Goal: Transaction & Acquisition: Subscribe to service/newsletter

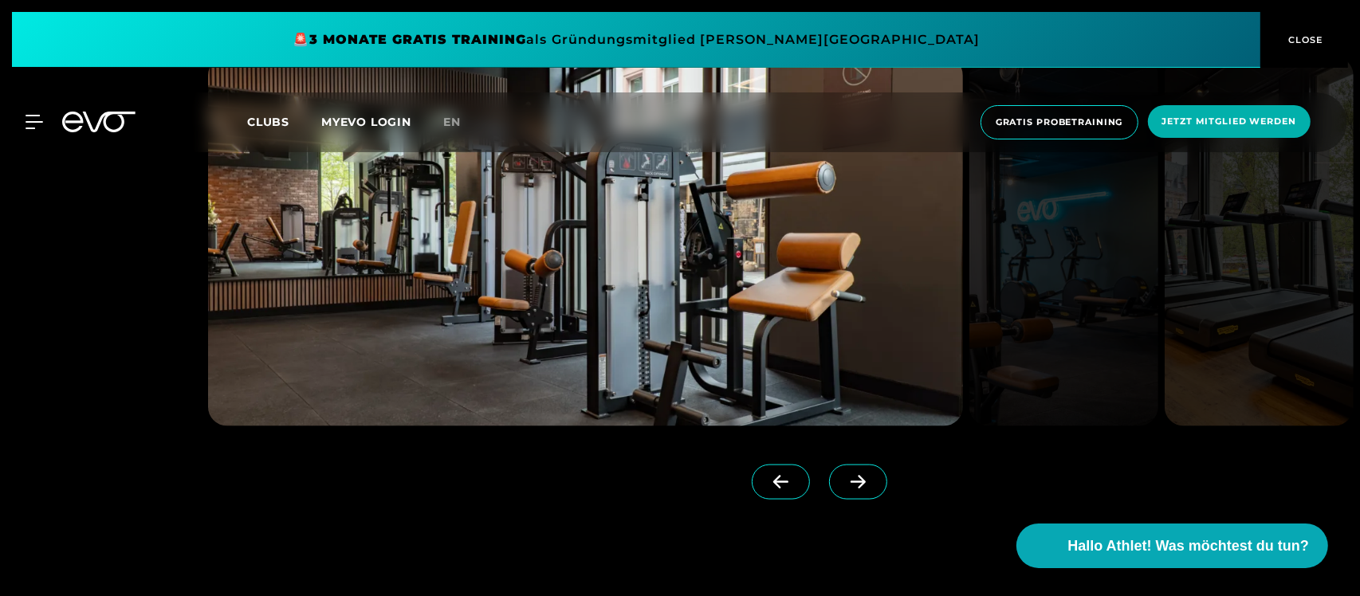
scroll to position [1860, 0]
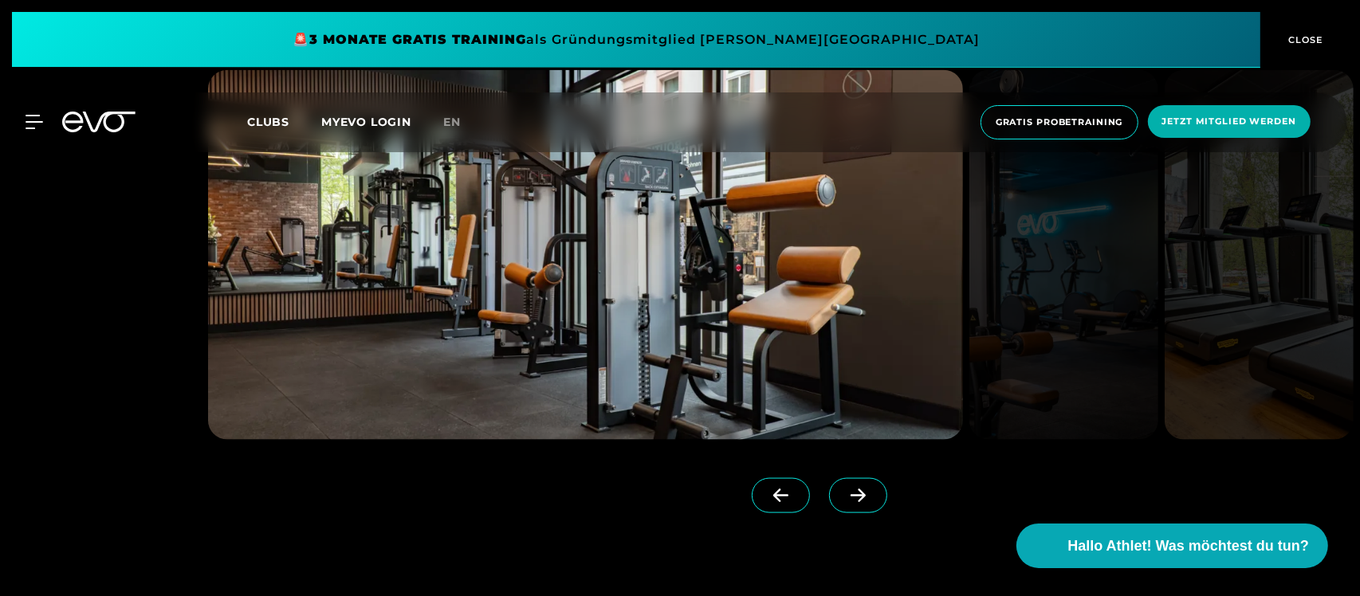
click at [844, 498] on icon at bounding box center [858, 496] width 28 height 14
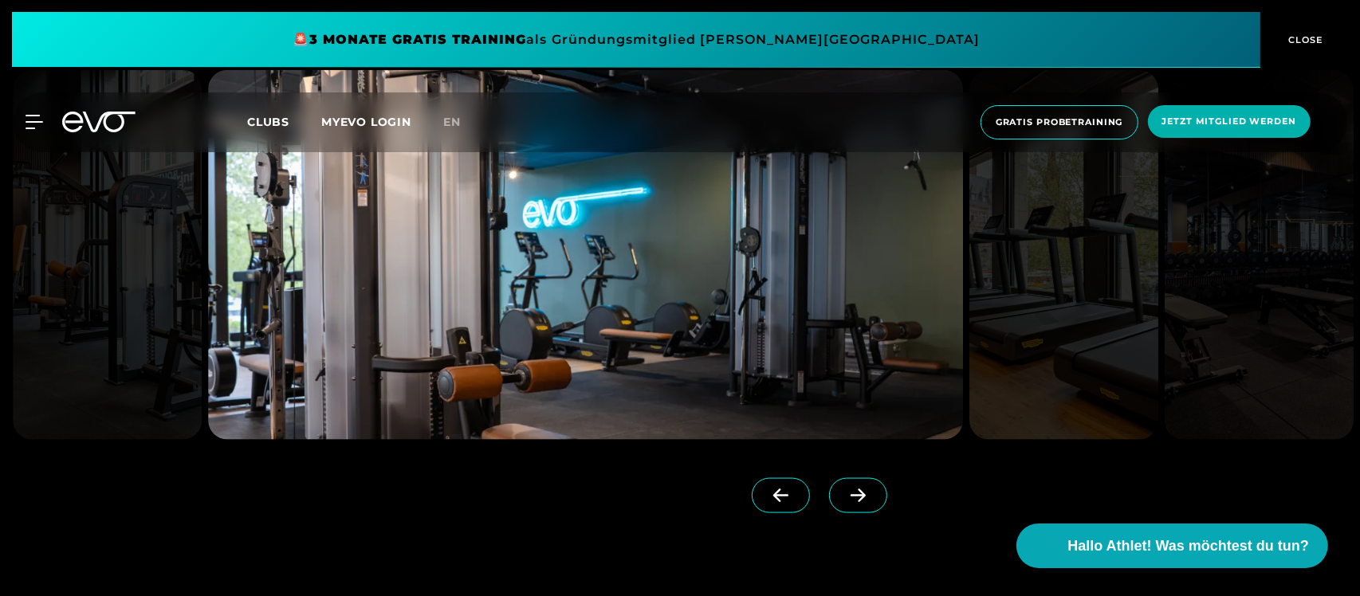
click at [851, 498] on icon at bounding box center [858, 497] width 15 height 14
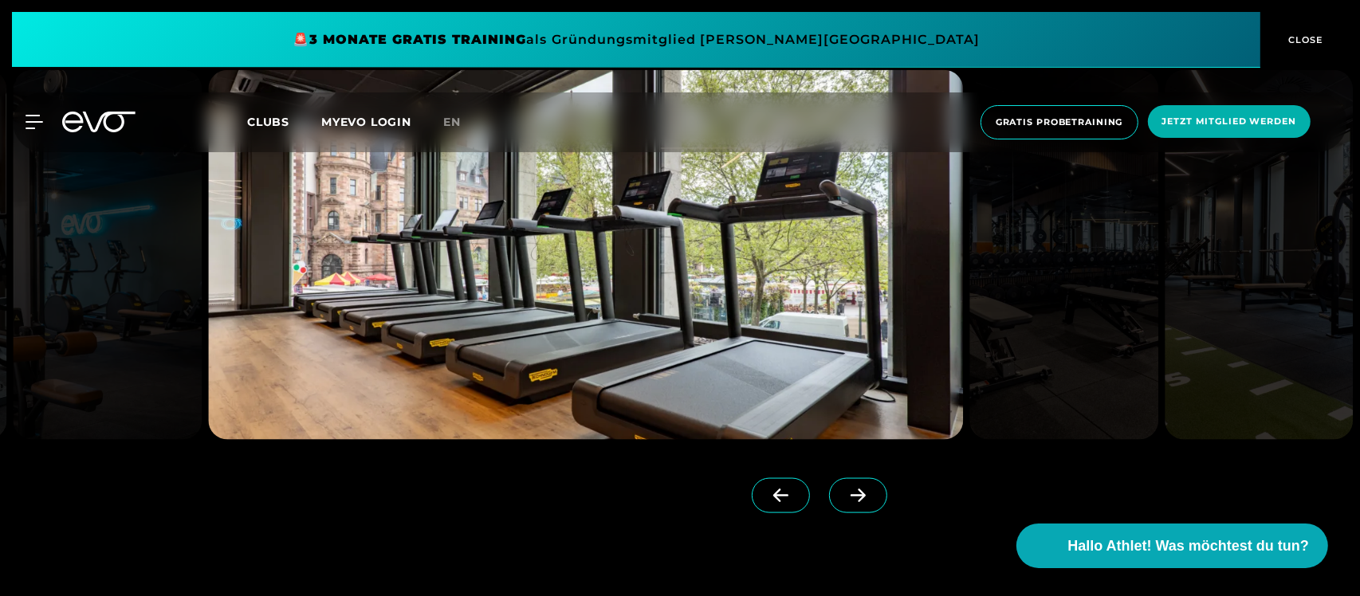
click at [851, 498] on icon at bounding box center [858, 497] width 15 height 14
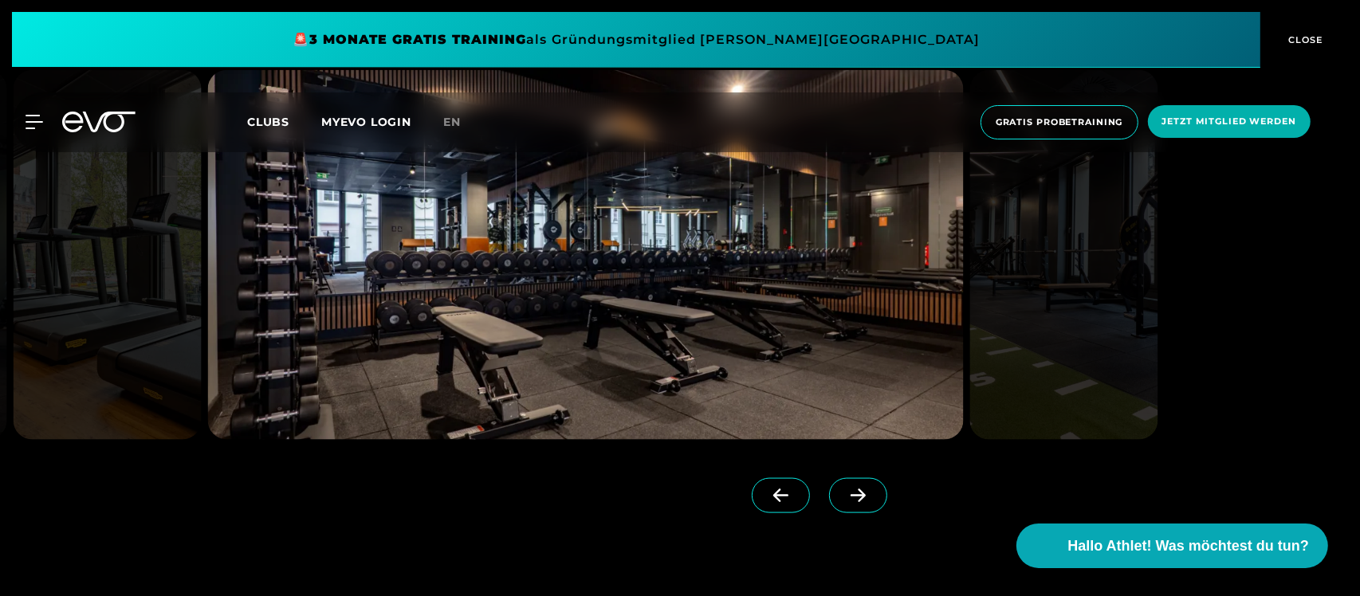
click at [851, 498] on icon at bounding box center [858, 497] width 15 height 14
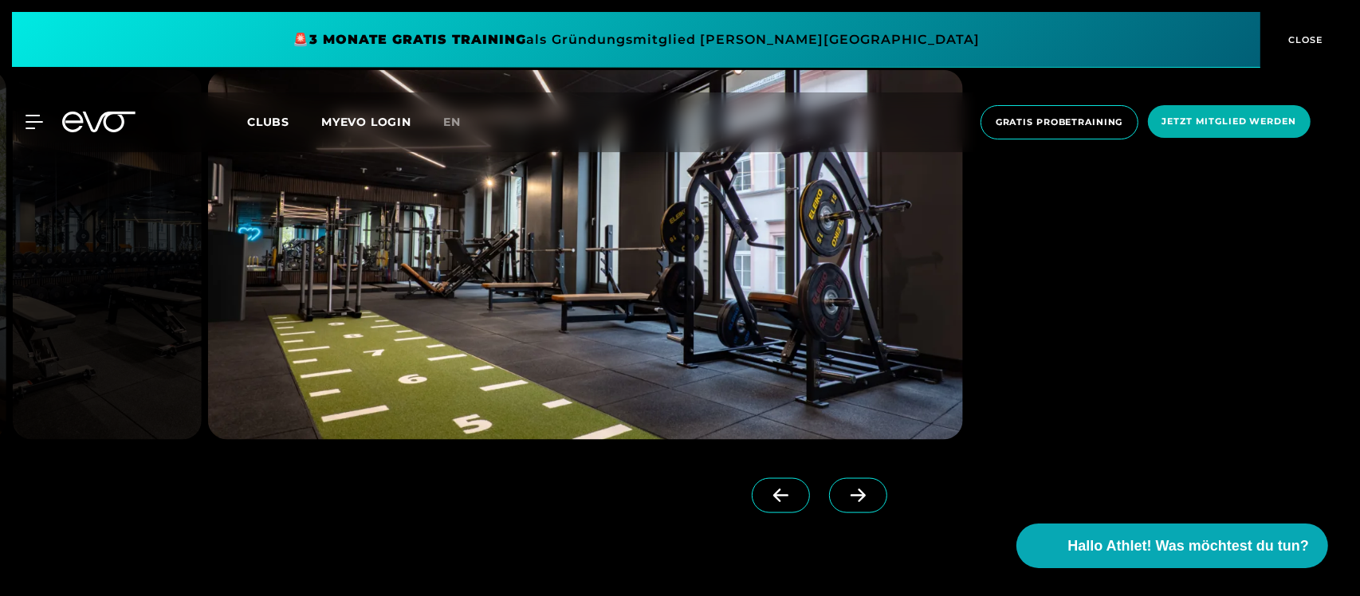
click at [851, 498] on icon at bounding box center [858, 497] width 15 height 14
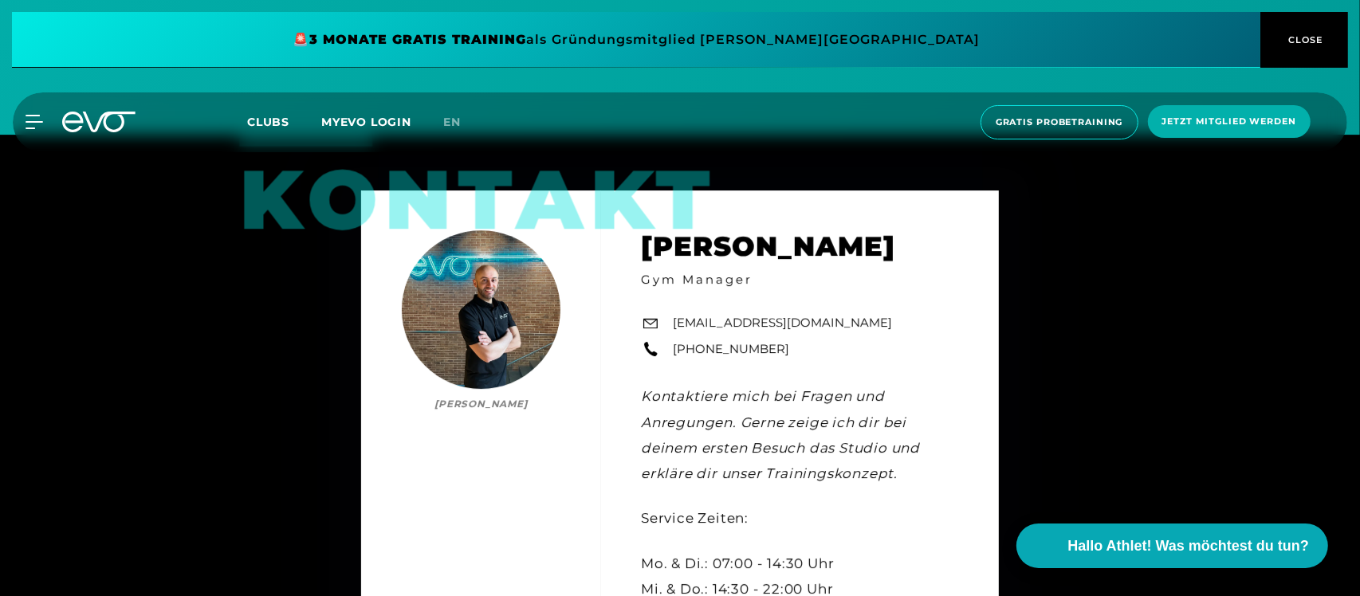
scroll to position [4717, 0]
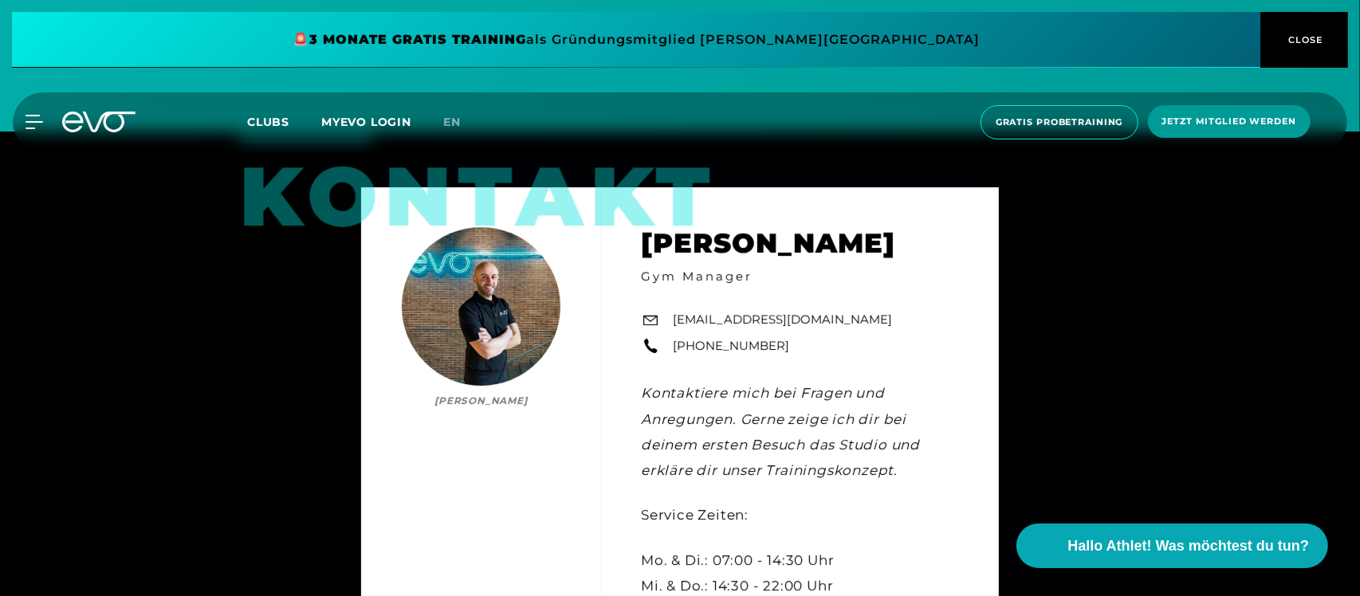
click at [1241, 124] on span "Jetzt Mitglied werden" at bounding box center [1230, 122] width 134 height 14
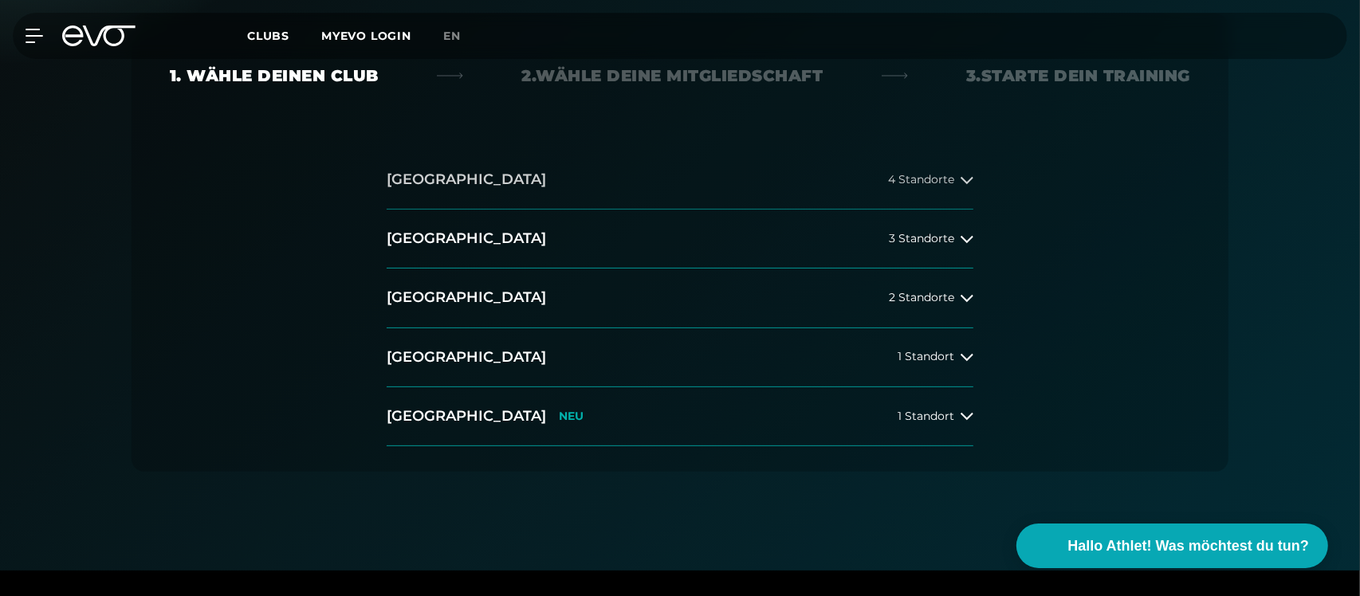
scroll to position [399, 0]
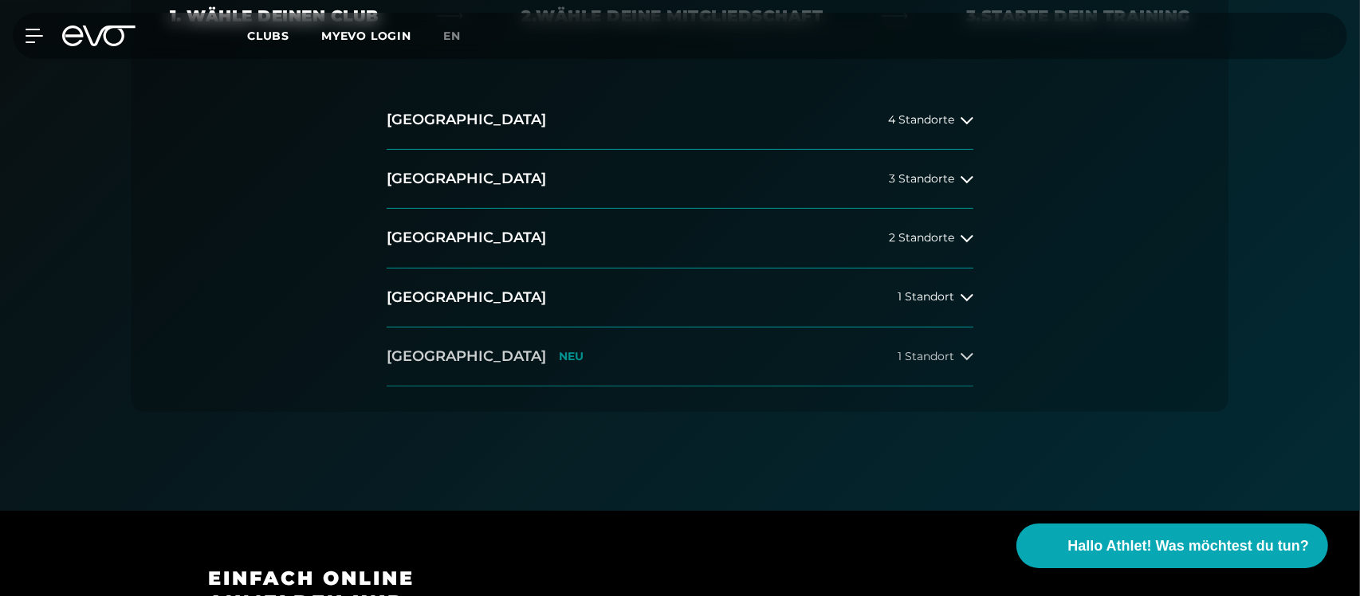
click at [718, 351] on button "Wiesbaden NEU 1 Standort" at bounding box center [680, 357] width 587 height 59
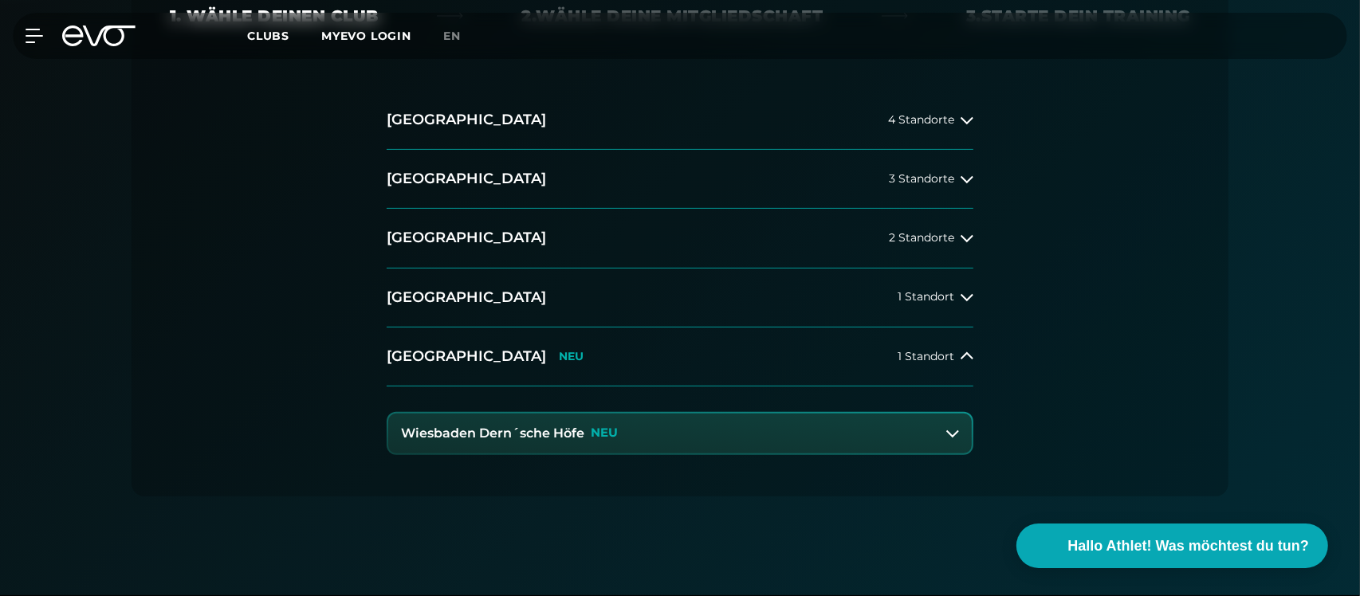
click at [687, 431] on button "Wiesbaden Dern´sche Höfe NEU" at bounding box center [680, 434] width 584 height 40
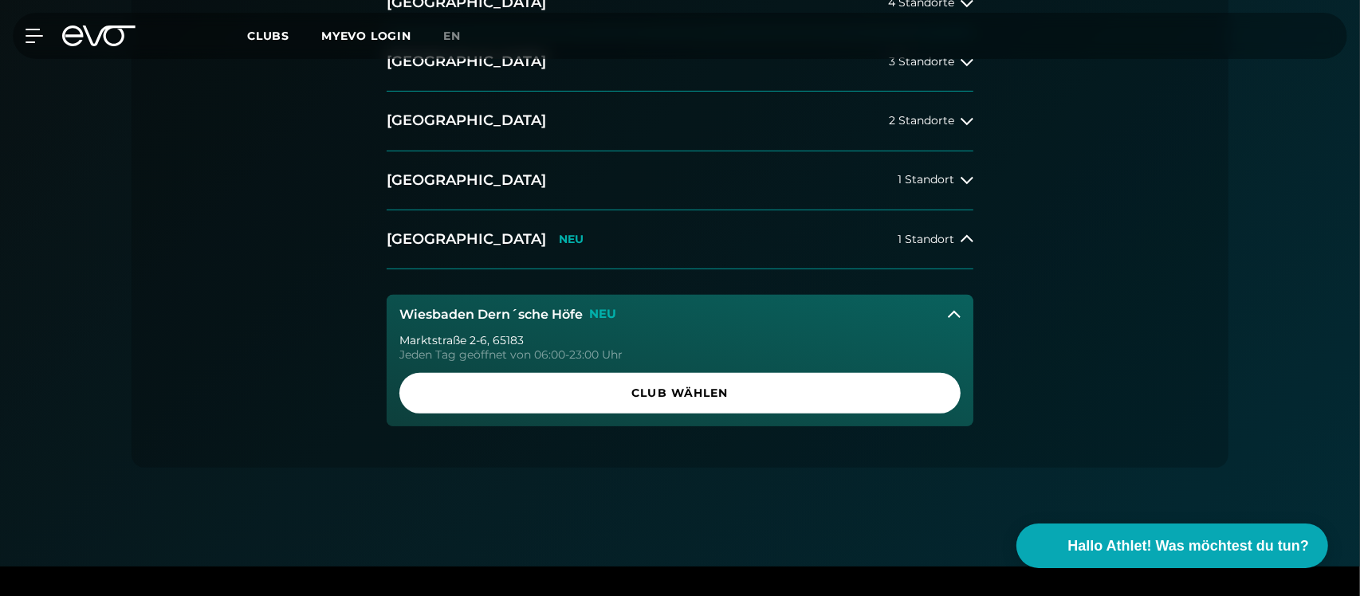
scroll to position [532, 0]
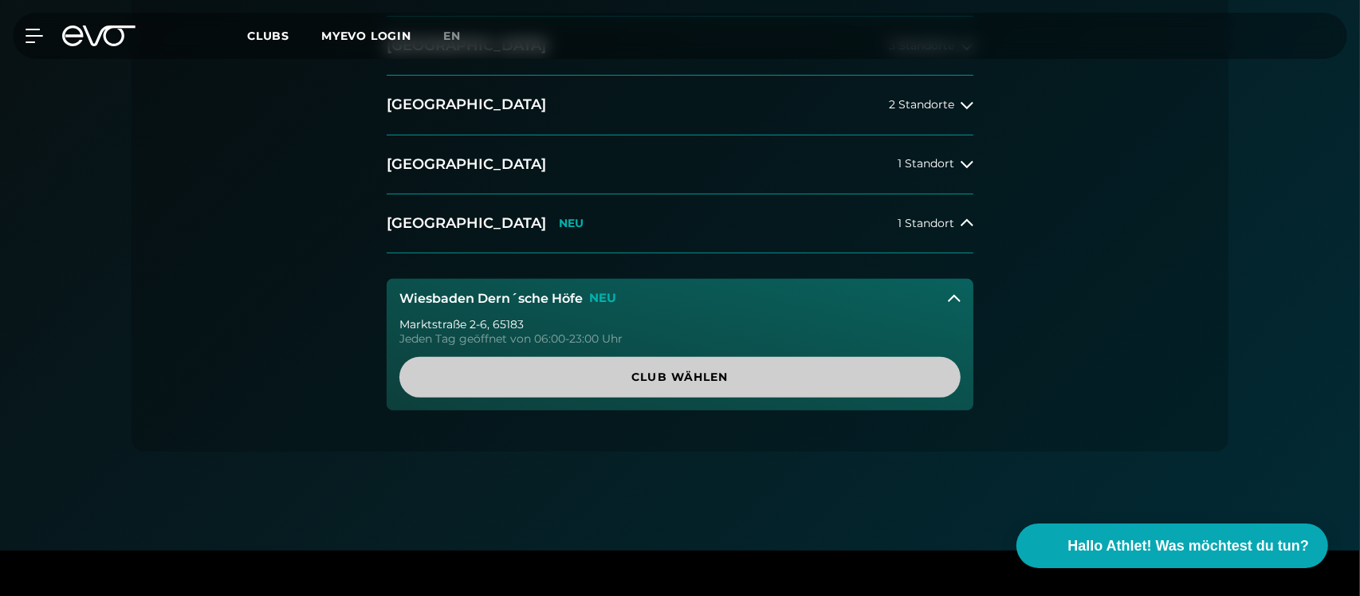
click at [727, 381] on span "Club wählen" at bounding box center [680, 377] width 485 height 17
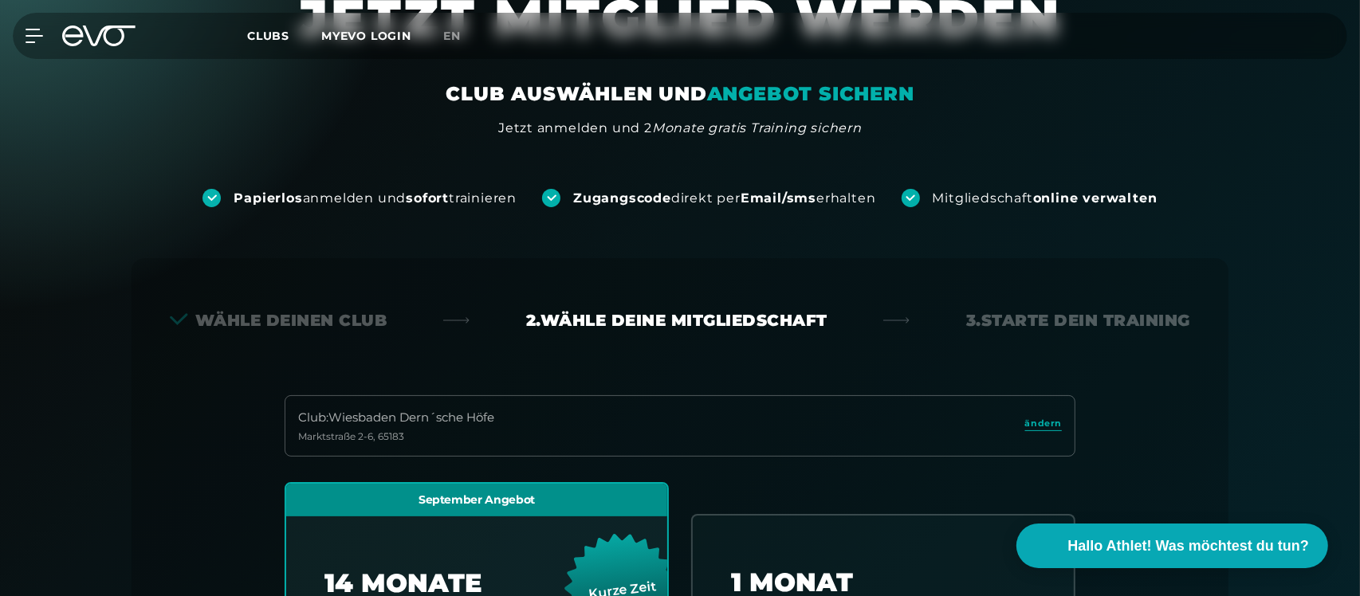
scroll to position [86, 0]
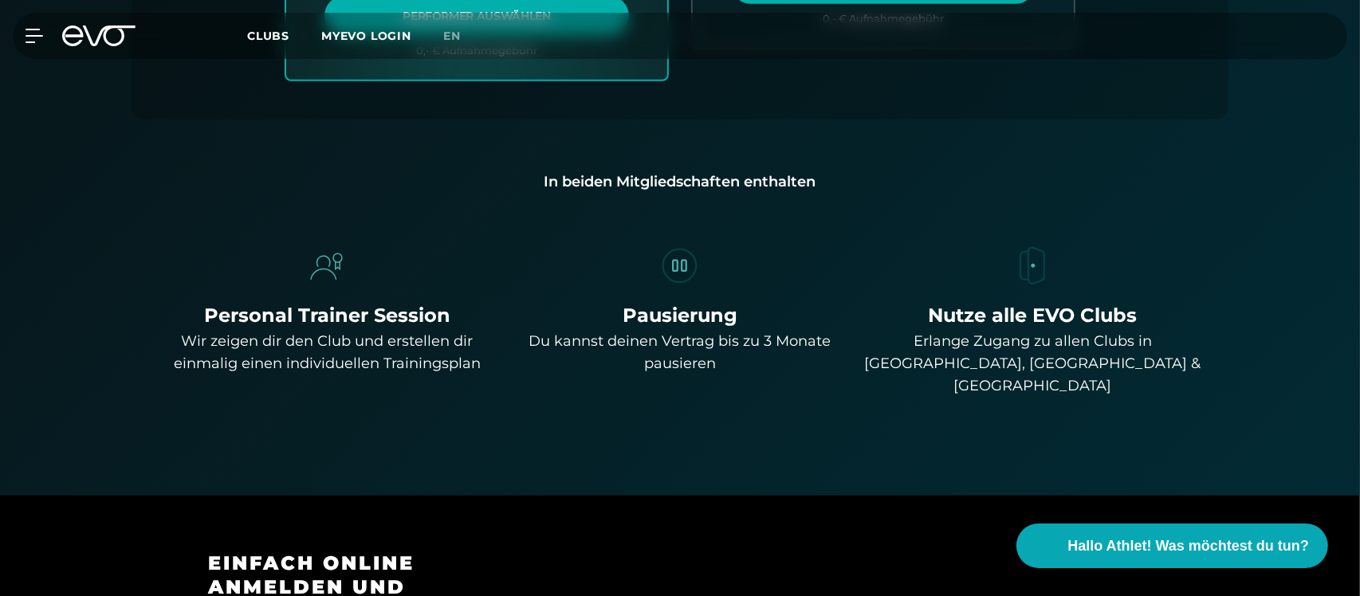
scroll to position [1349, 0]
